Goal: Obtain resource: Obtain resource

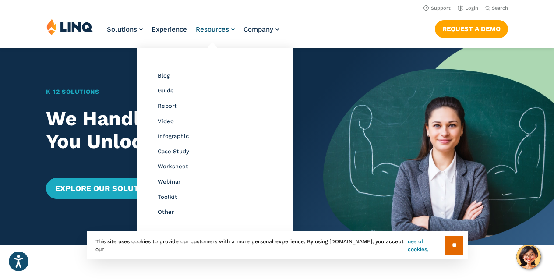
click at [226, 27] on span "Resources" at bounding box center [212, 29] width 33 height 8
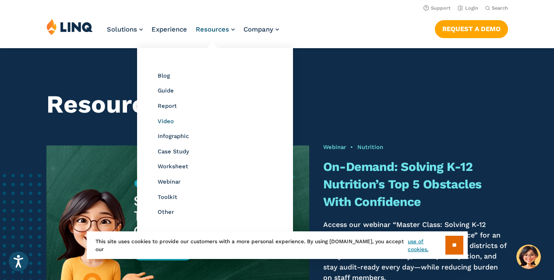
click at [166, 120] on span "Video" at bounding box center [166, 121] width 16 height 7
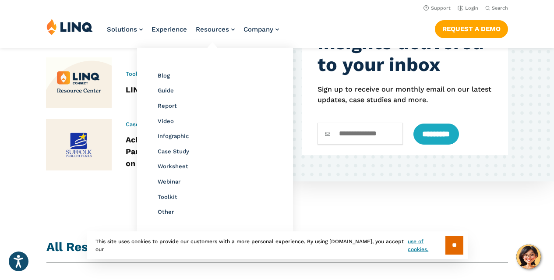
scroll to position [399, 0]
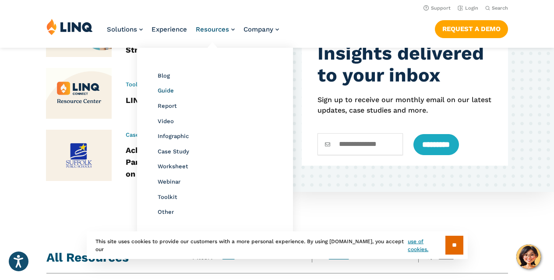
click at [169, 91] on span "Guide" at bounding box center [166, 90] width 16 height 7
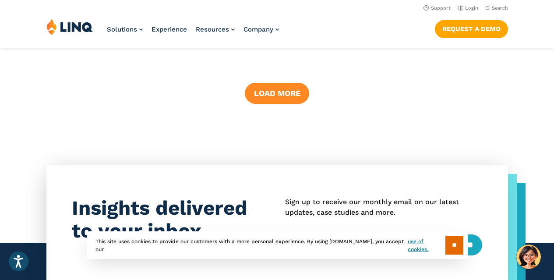
scroll to position [1231, 0]
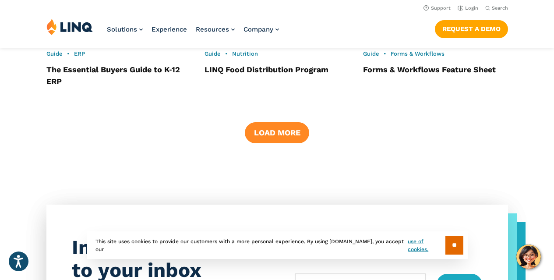
click at [271, 137] on button "Load More" at bounding box center [277, 132] width 64 height 21
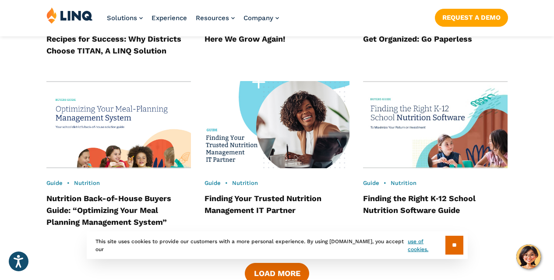
scroll to position [1625, 0]
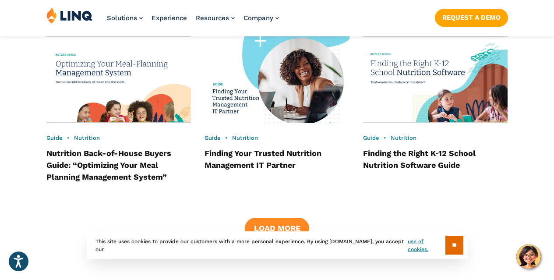
click at [265, 220] on button "Load More" at bounding box center [277, 228] width 64 height 21
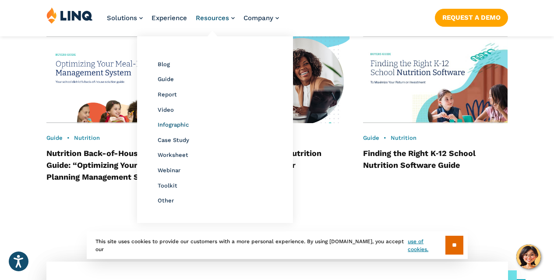
click at [173, 123] on span "Infographic" at bounding box center [173, 124] width 31 height 7
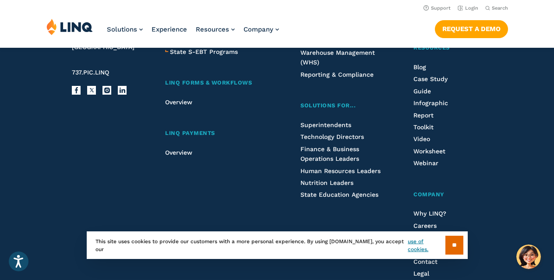
scroll to position [1392, 0]
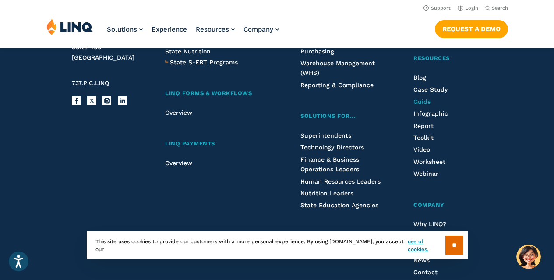
click at [426, 103] on span "Guide" at bounding box center [422, 101] width 18 height 7
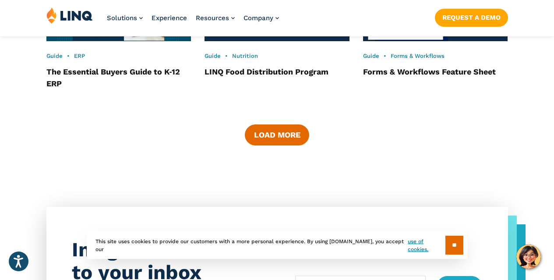
scroll to position [1231, 0]
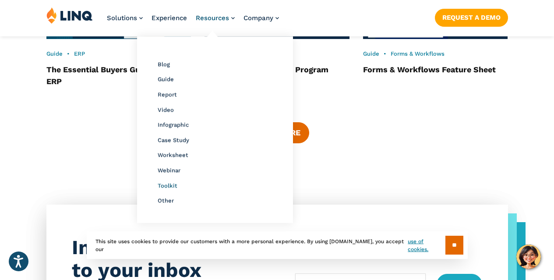
click at [165, 183] on span "Toolkit" at bounding box center [168, 185] width 20 height 7
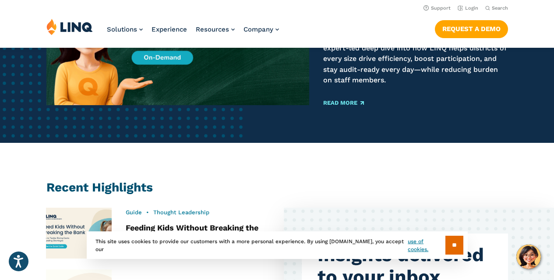
scroll to position [156, 0]
